Goal: Contribute content: Add original content to the website for others to see

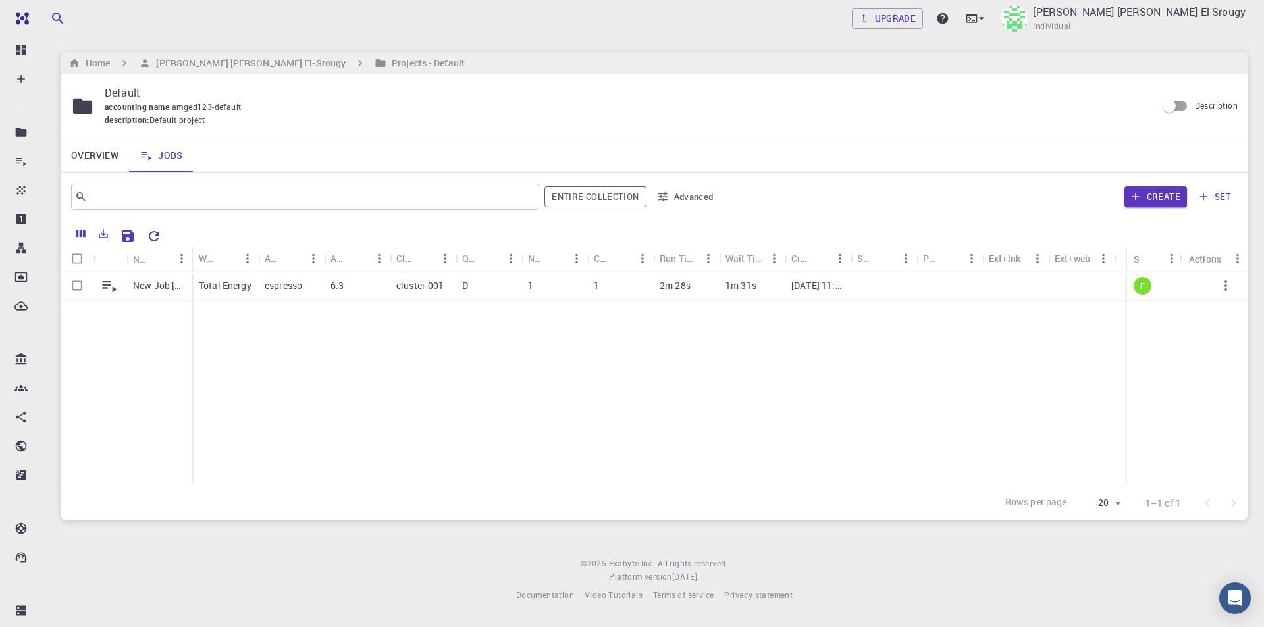
click at [1006, 373] on div "New Job [DATE] 11:24 AM Total Energy espresso 6.3 cluster-001 D 1 1 2m 28s 1m 3…" at bounding box center [655, 379] width 1188 height 214
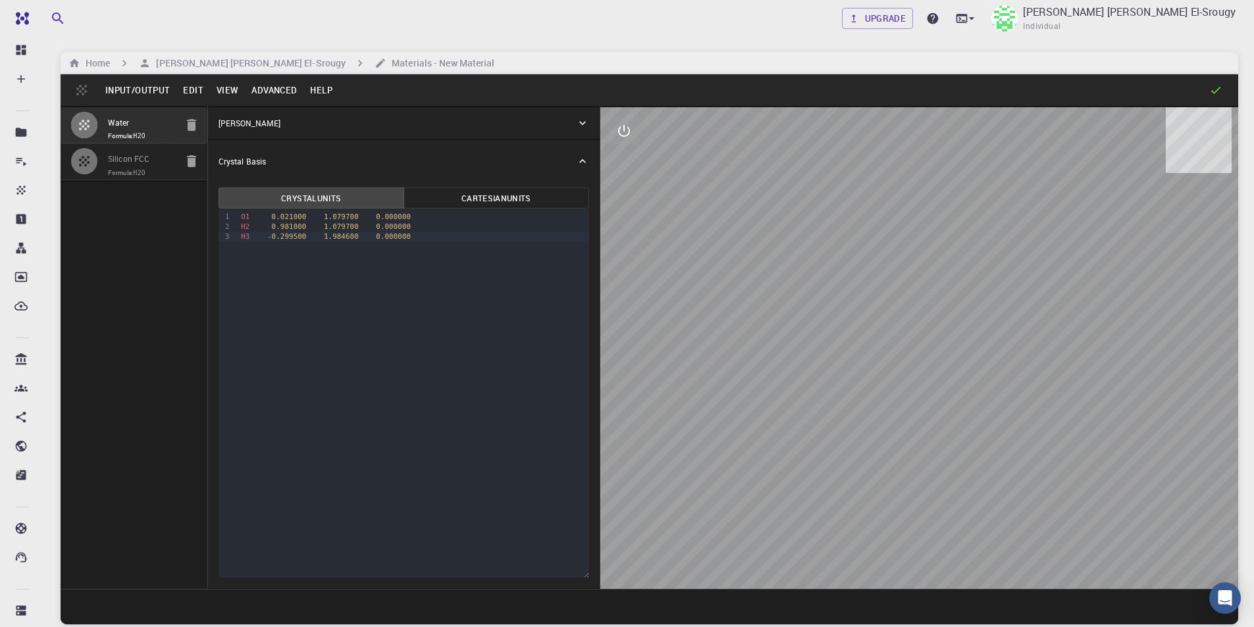
drag, startPoint x: 837, startPoint y: 344, endPoint x: 912, endPoint y: 400, distance: 94.1
click at [853, 421] on div at bounding box center [919, 348] width 638 height 482
drag, startPoint x: 661, startPoint y: 490, endPoint x: 992, endPoint y: 317, distance: 373.4
click at [1000, 317] on div at bounding box center [919, 348] width 638 height 482
click at [997, 311] on div at bounding box center [919, 348] width 638 height 482
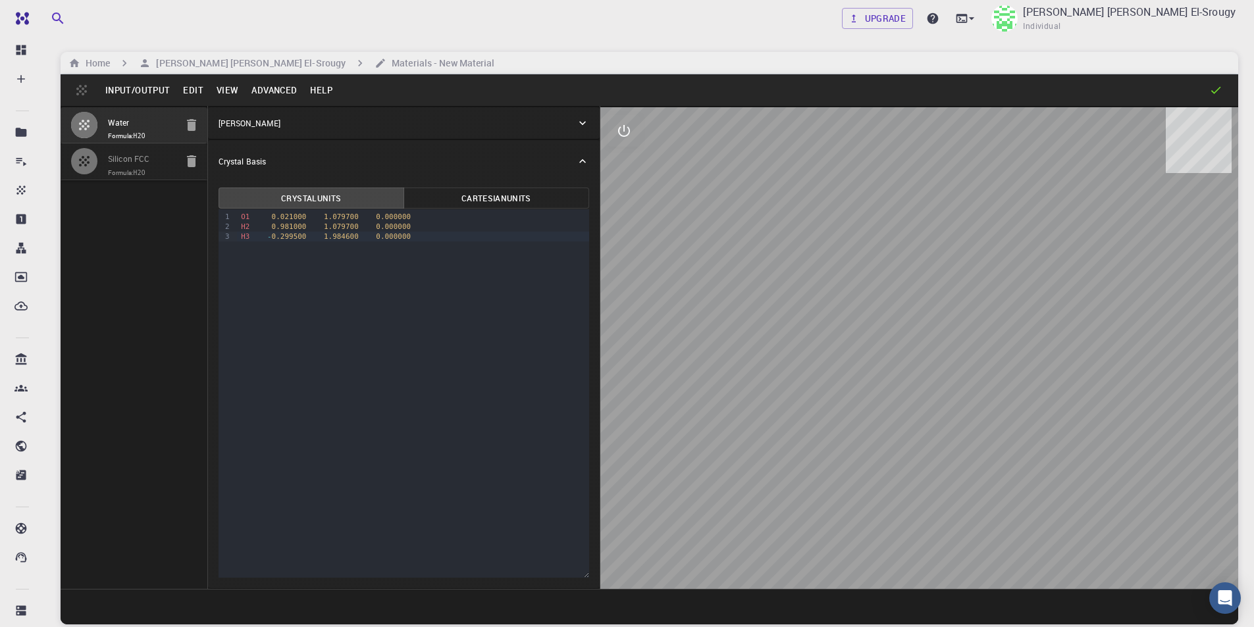
click at [997, 311] on div at bounding box center [919, 348] width 638 height 482
click at [996, 309] on div at bounding box center [919, 348] width 638 height 482
click at [1213, 90] on icon at bounding box center [1215, 90] width 13 height 13
click at [622, 133] on icon "interactive" at bounding box center [624, 131] width 16 height 16
